Goal: Go to known website: Go to known website

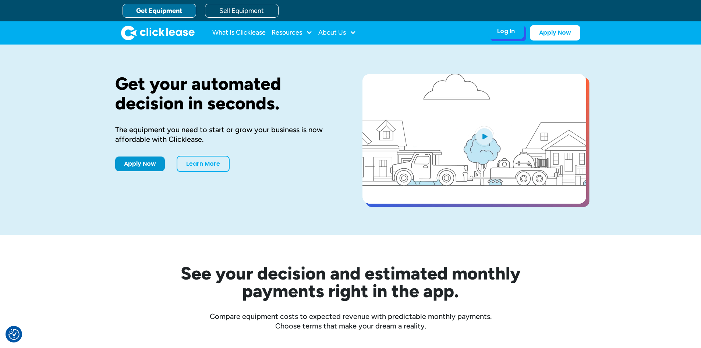
click at [496, 33] on div "Log In Account login I use Clicklease to get my equipment Partner Portal I offe…" at bounding box center [506, 31] width 36 height 15
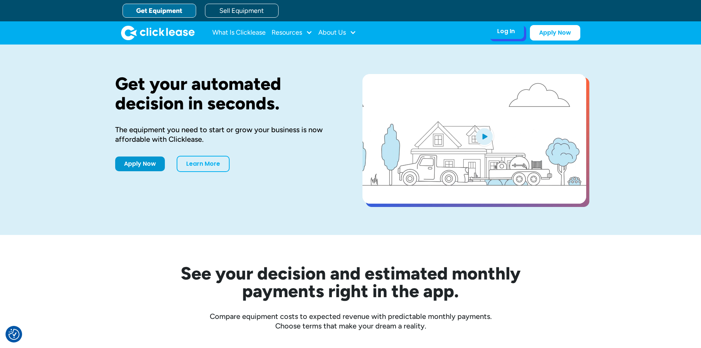
click at [505, 29] on div "Log In" at bounding box center [506, 31] width 18 height 7
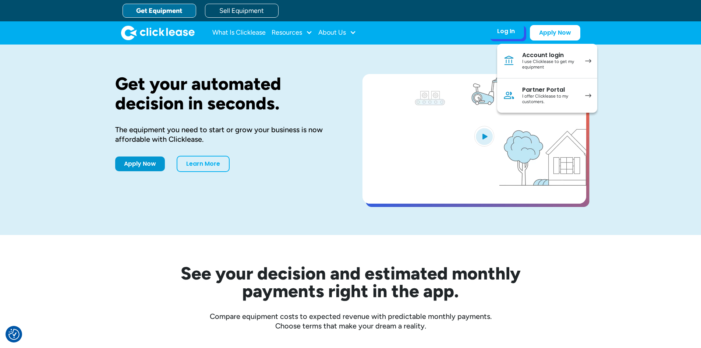
click at [525, 87] on div "Partner Portal" at bounding box center [550, 89] width 56 height 7
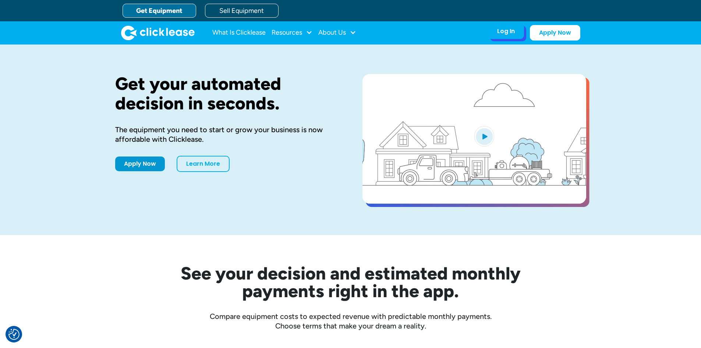
drag, startPoint x: 486, startPoint y: 31, endPoint x: 496, endPoint y: 29, distance: 10.3
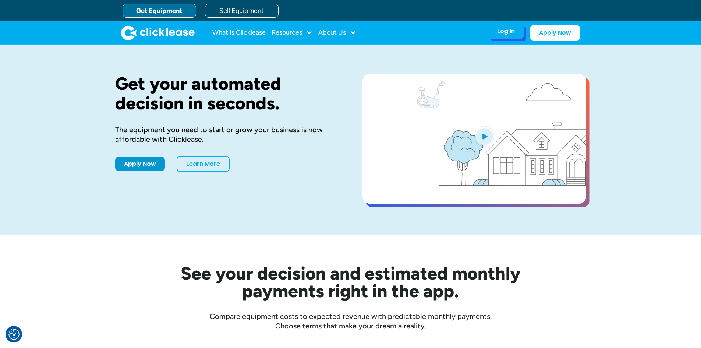
click at [489, 30] on nav "What Is Clicklease Resources Blog Case Studies Videos FAQs About Us About Us Ca…" at bounding box center [396, 32] width 368 height 15
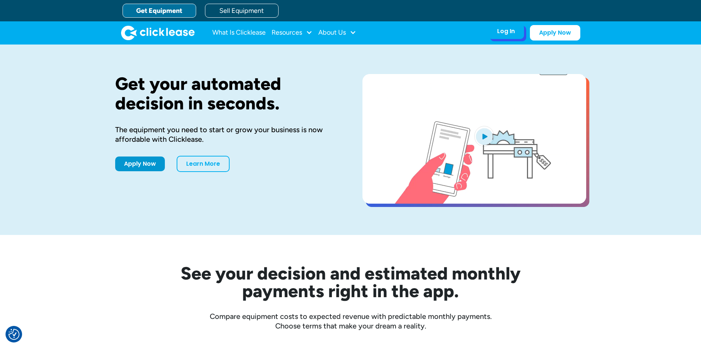
click at [497, 28] on div "Log In Account login I use Clicklease to get my equipment Partner Portal I offe…" at bounding box center [506, 31] width 36 height 15
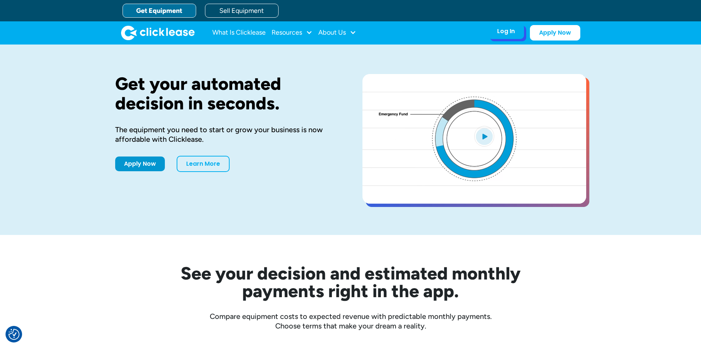
click at [511, 35] on div "Log In" at bounding box center [506, 31] width 18 height 7
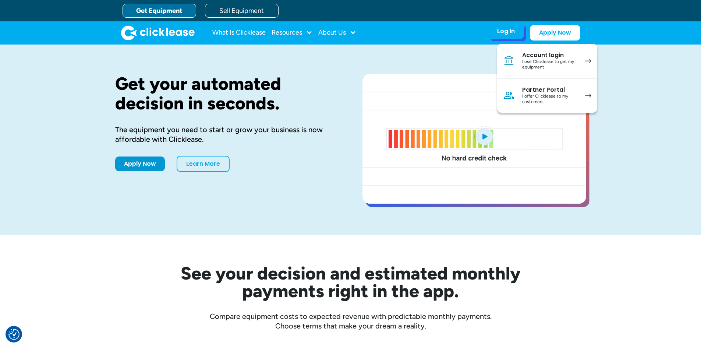
click at [589, 99] on link "Partner Portal I offer Clicklease to my customers." at bounding box center [547, 95] width 100 height 34
